Goal: Transaction & Acquisition: Purchase product/service

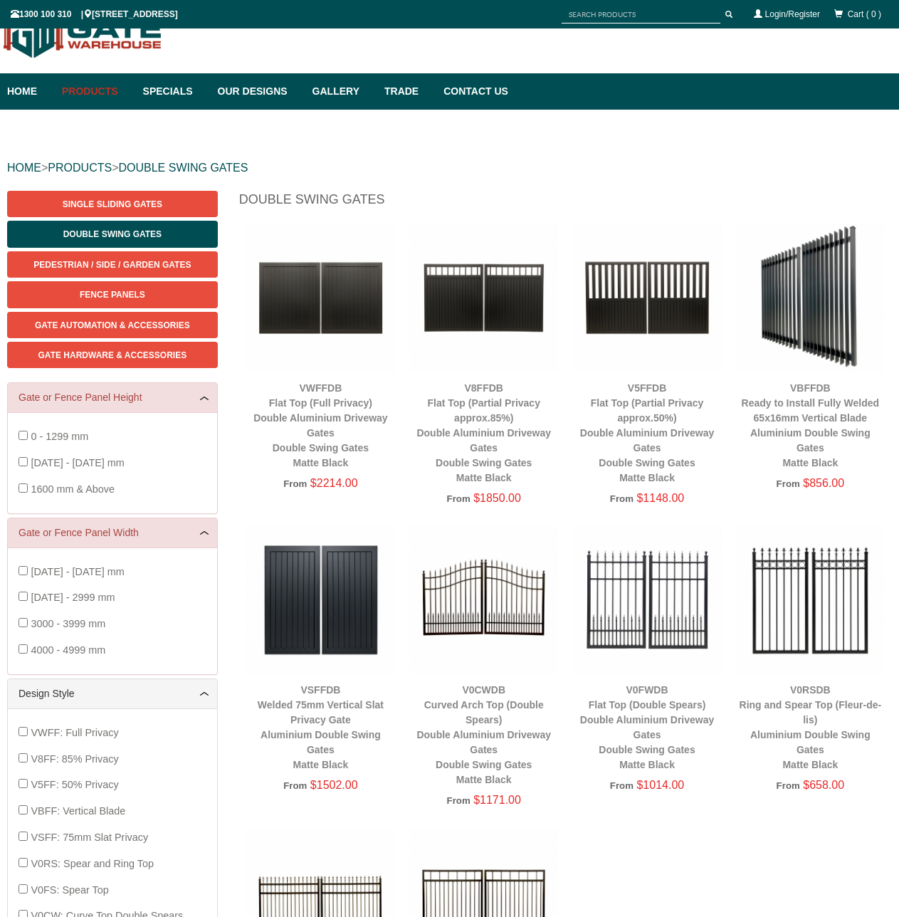
scroll to position [36, 0]
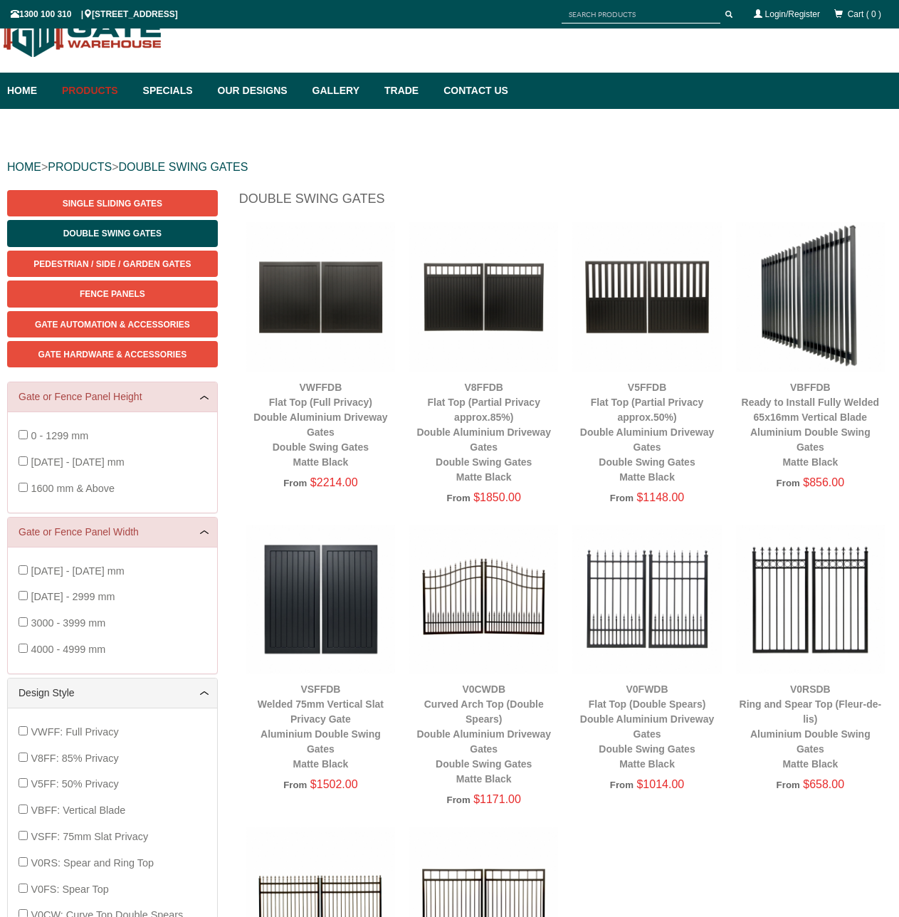
click at [603, 209] on h1 "Double Swing Gates" at bounding box center [565, 202] width 653 height 25
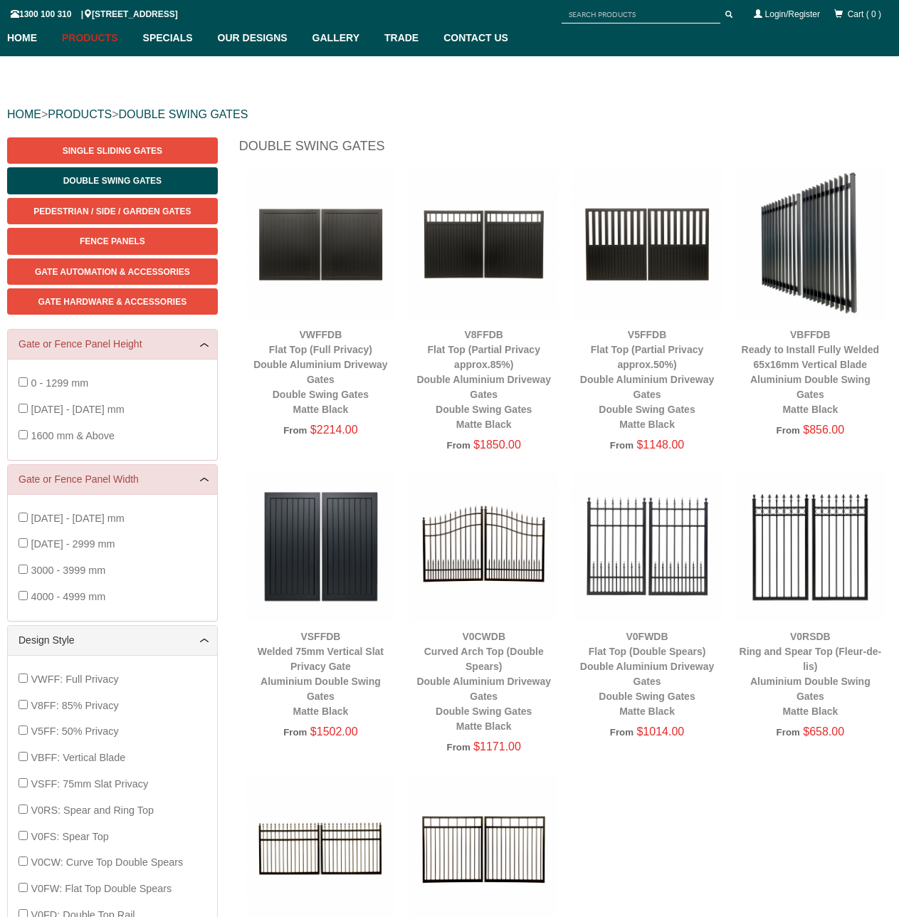
scroll to position [0, 0]
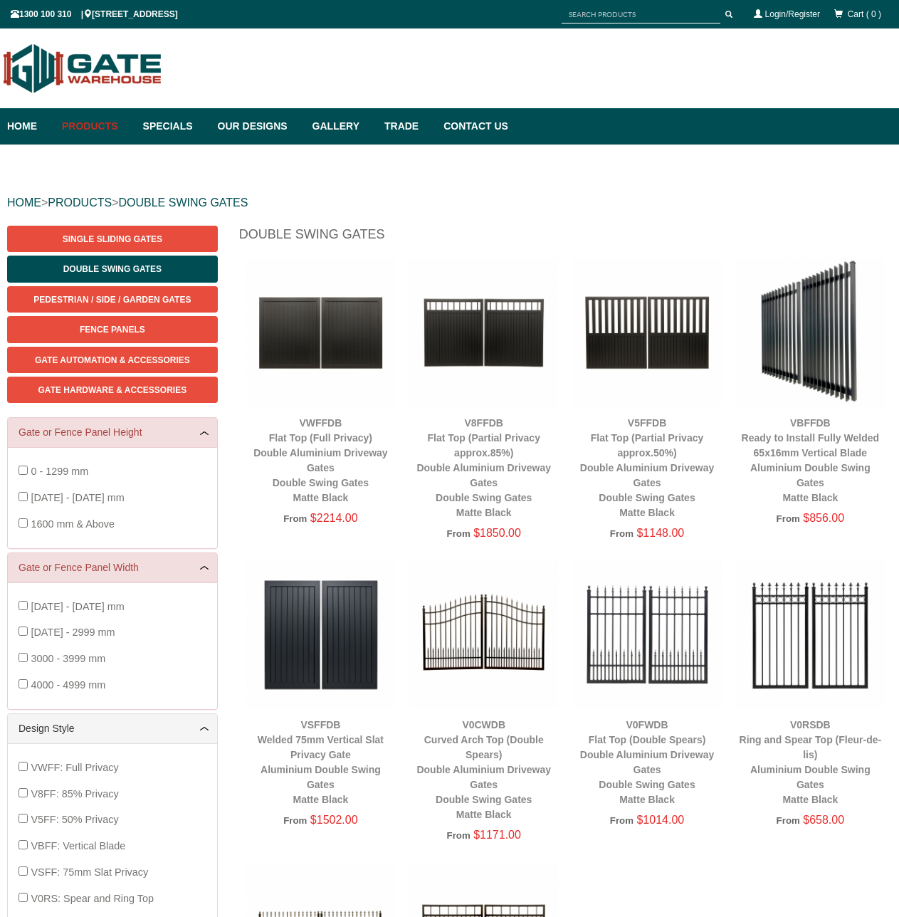
click at [93, 528] on span "1600 mm & Above" at bounding box center [73, 523] width 84 height 11
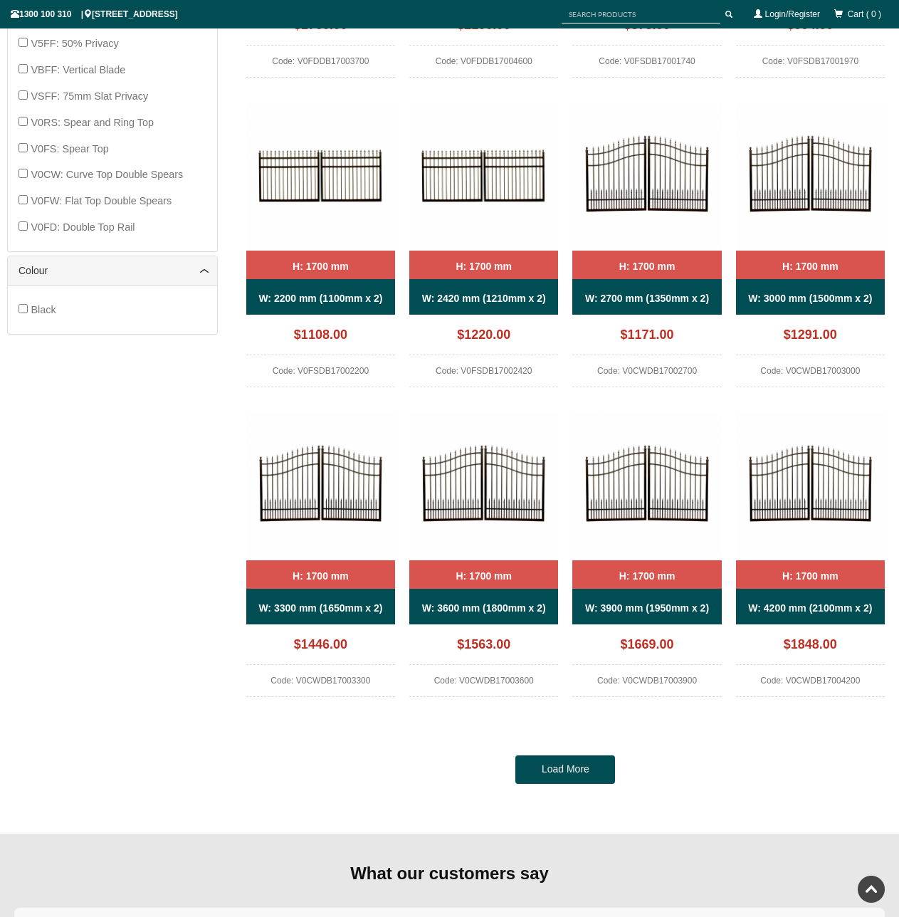
scroll to position [890, 0]
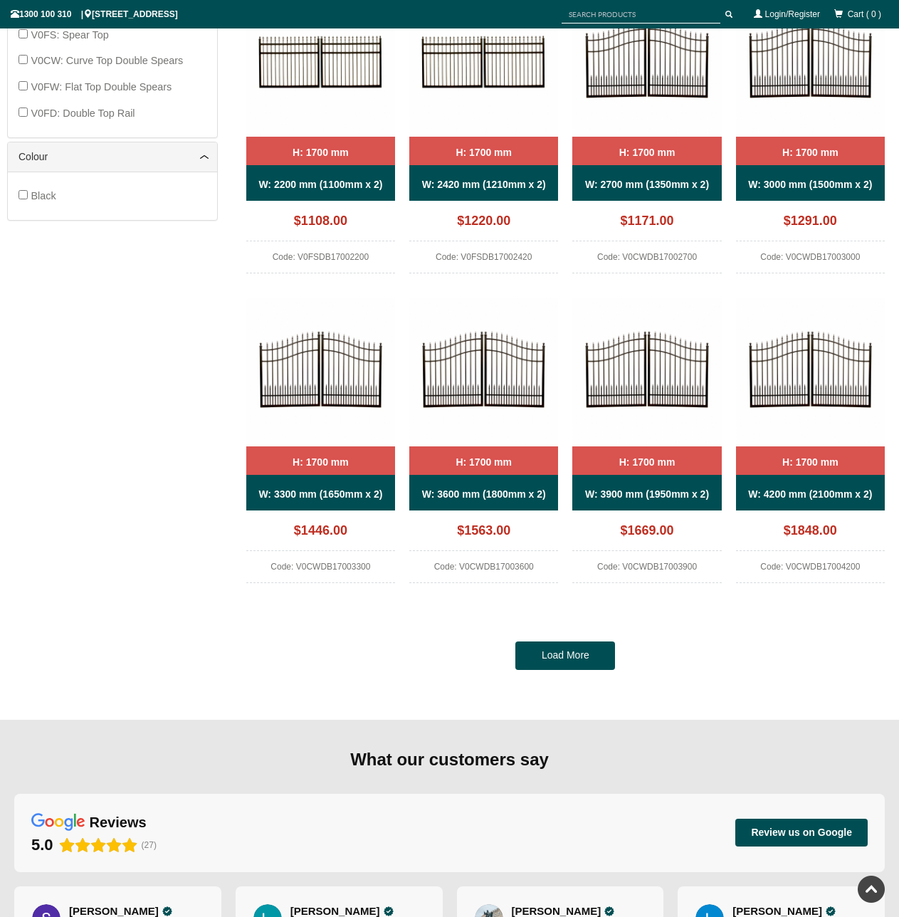
click at [496, 398] on img at bounding box center [483, 372] width 149 height 149
